Goal: Information Seeking & Learning: Check status

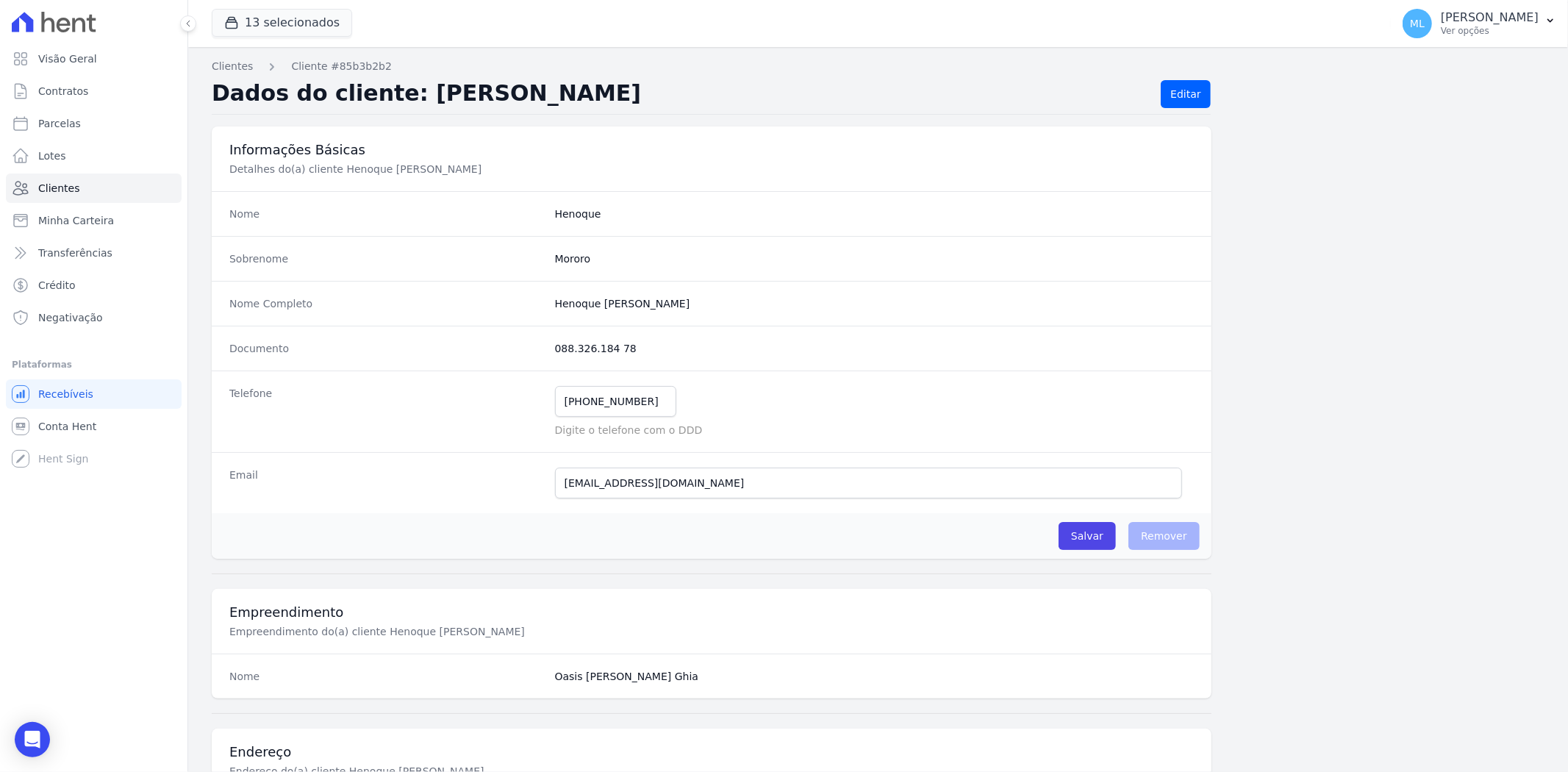
scroll to position [606, 0]
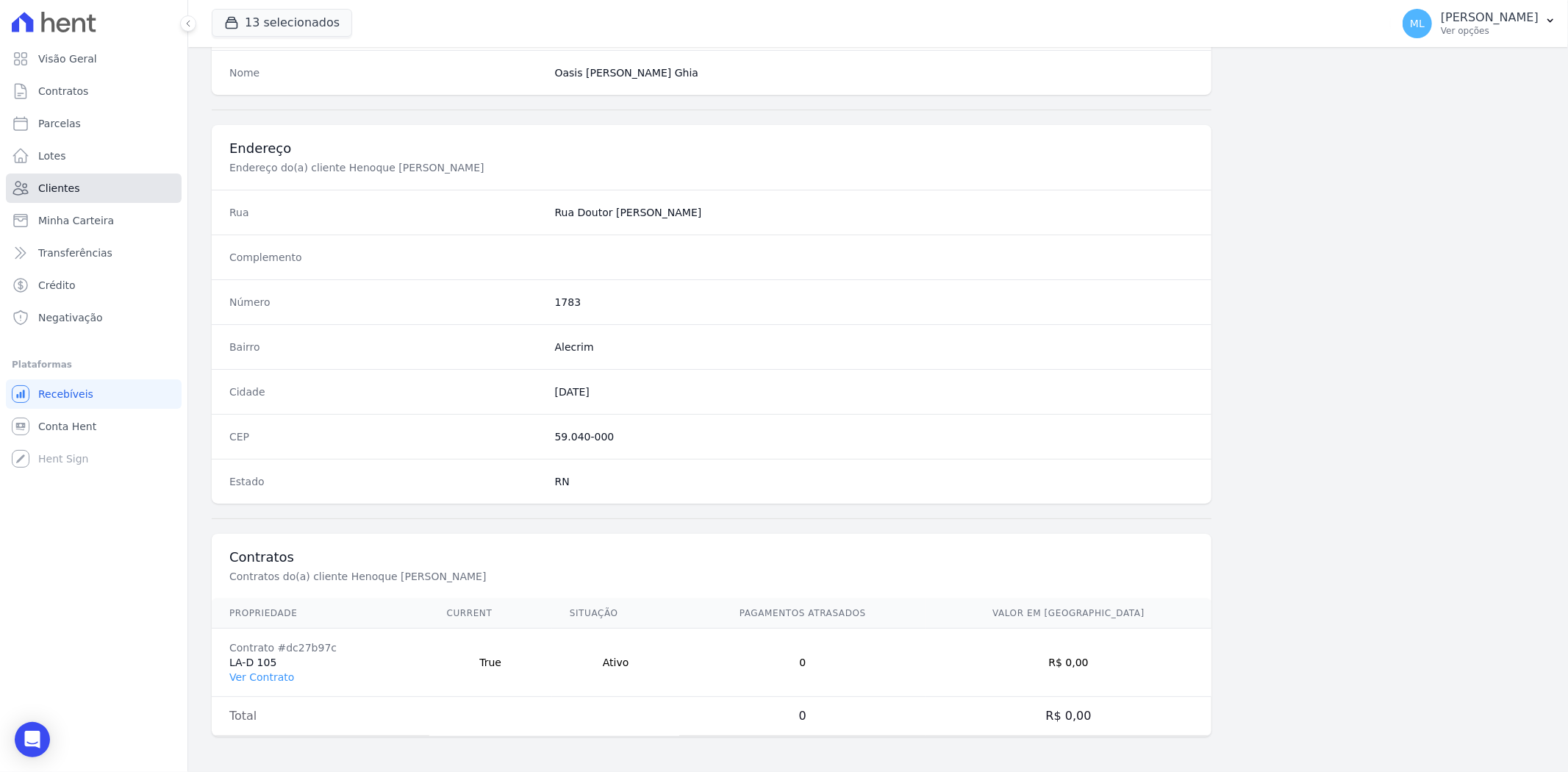
click at [117, 194] on link "Clientes" at bounding box center [94, 188] width 176 height 30
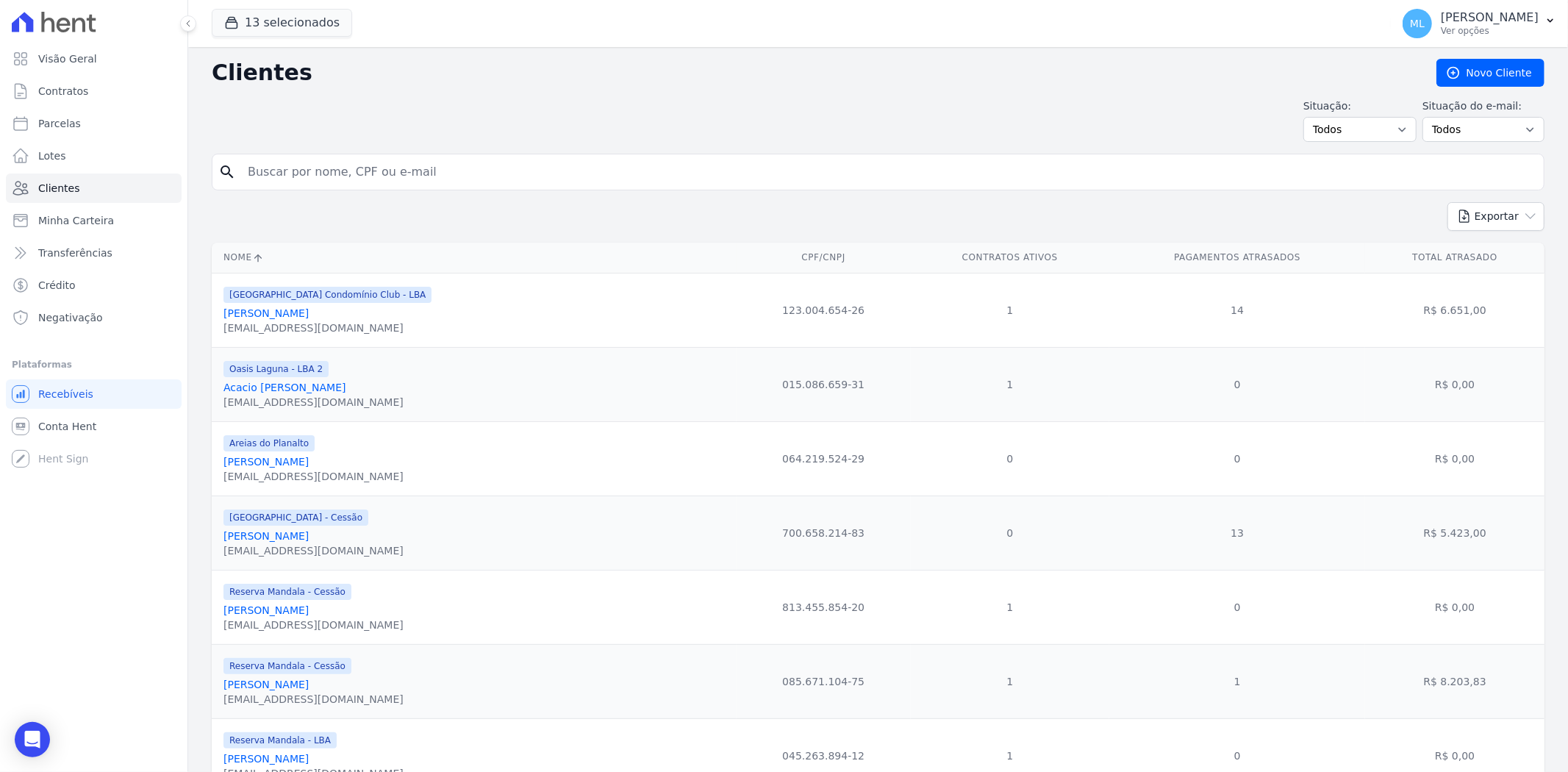
click at [368, 170] on input "search" at bounding box center [888, 173] width 1298 height 30
type input "[PERSON_NAME]"
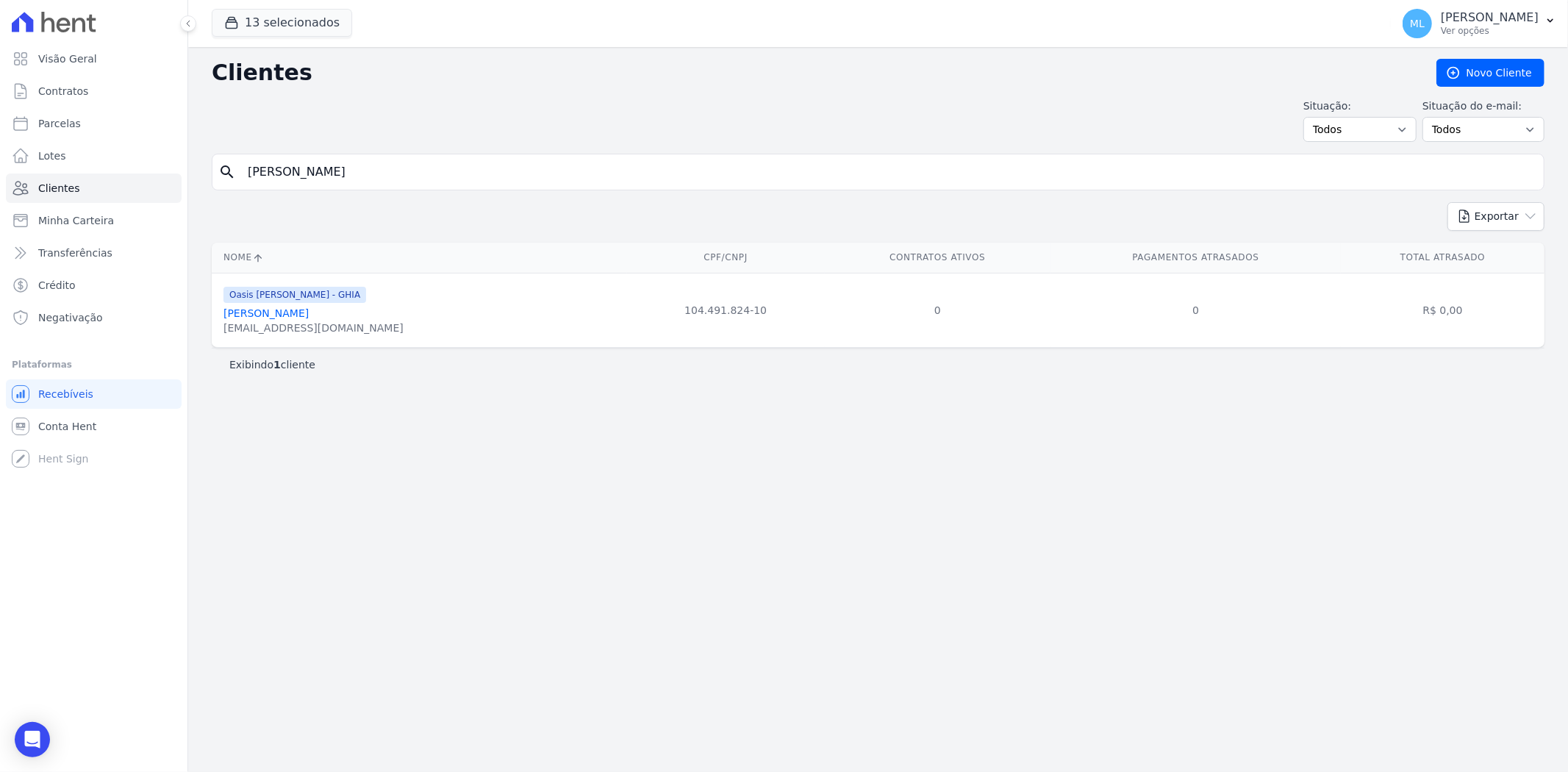
click at [306, 308] on link "[PERSON_NAME]" at bounding box center [265, 313] width 85 height 11
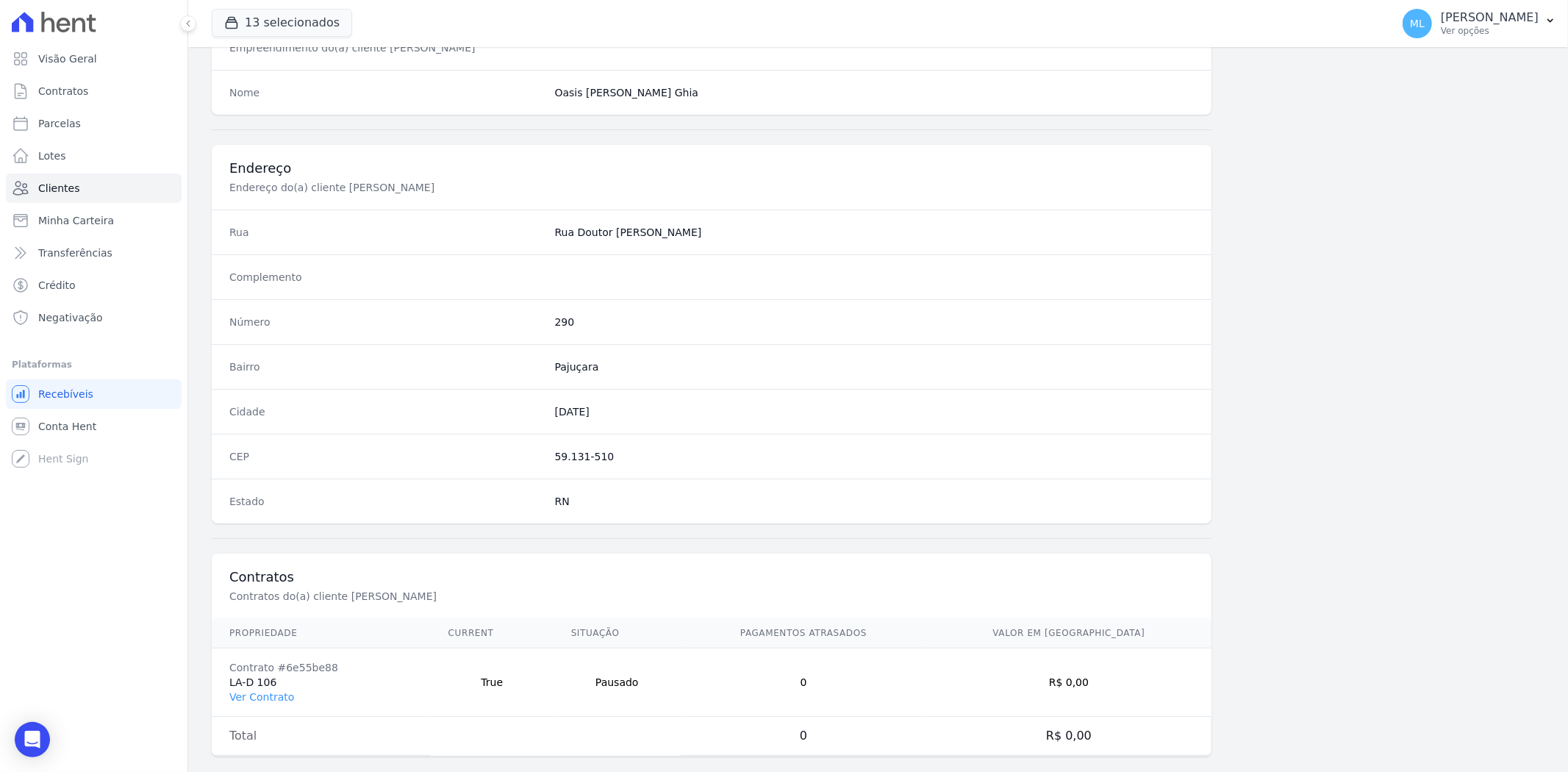
scroll to position [606, 0]
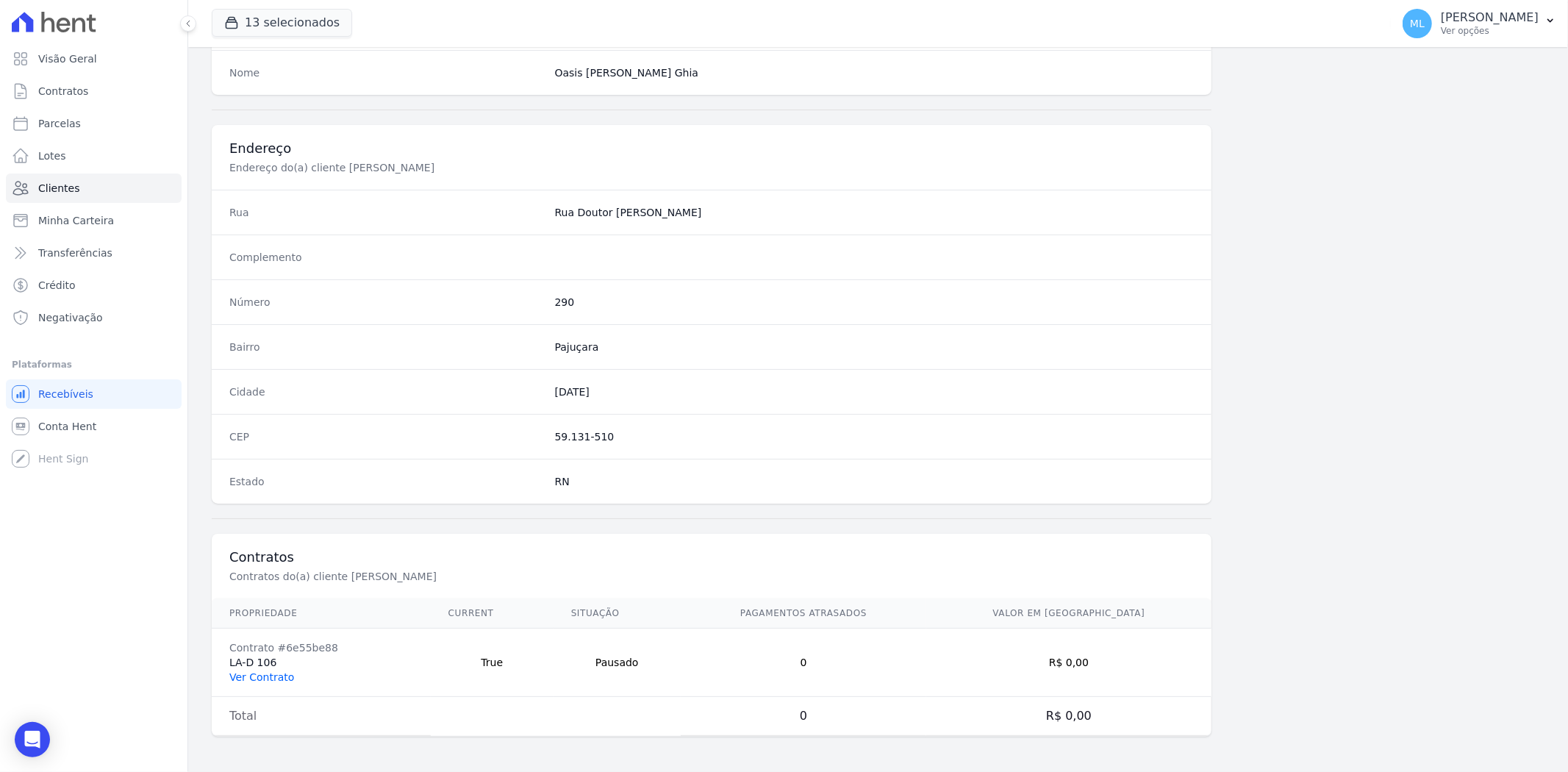
click at [286, 671] on link "Ver Contrato" at bounding box center [262, 676] width 65 height 11
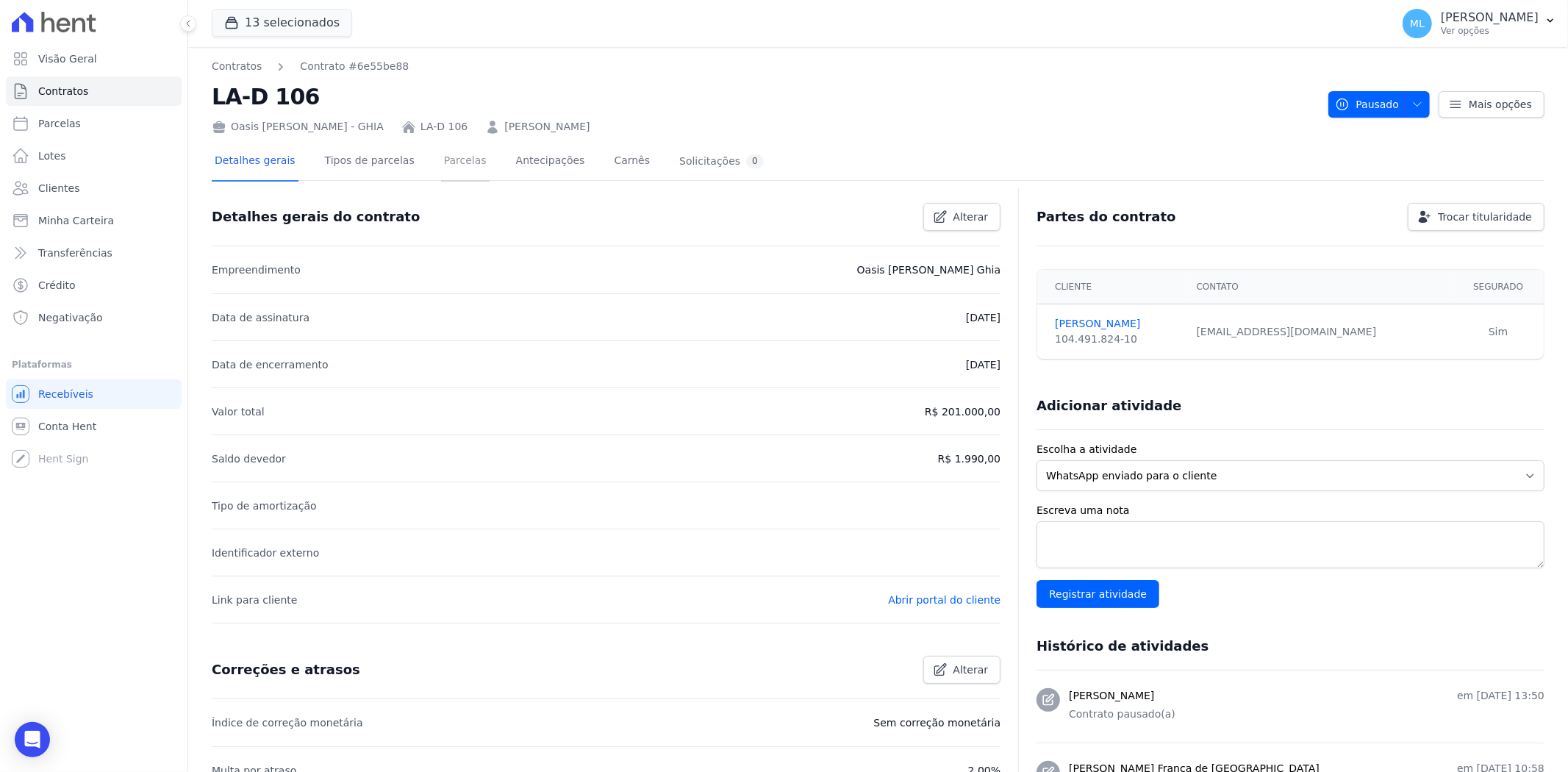
click at [456, 173] on link "Parcelas" at bounding box center [464, 162] width 48 height 39
